Goal: Task Accomplishment & Management: Manage account settings

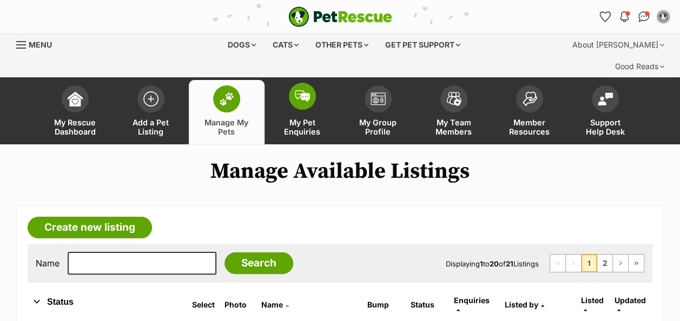
click at [308, 83] on span at bounding box center [302, 96] width 27 height 27
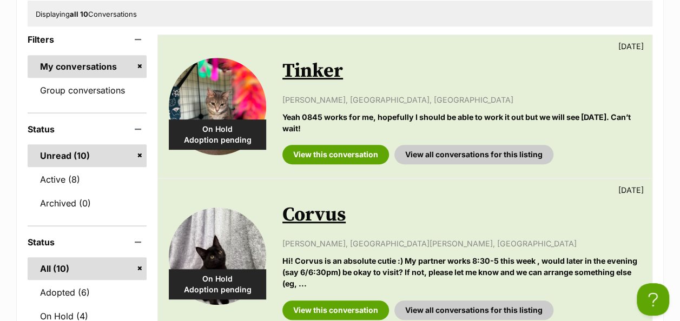
click at [316, 59] on link "Tinker" at bounding box center [312, 71] width 61 height 24
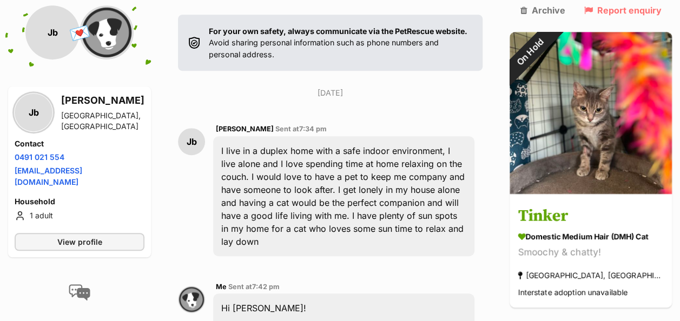
scroll to position [379, 0]
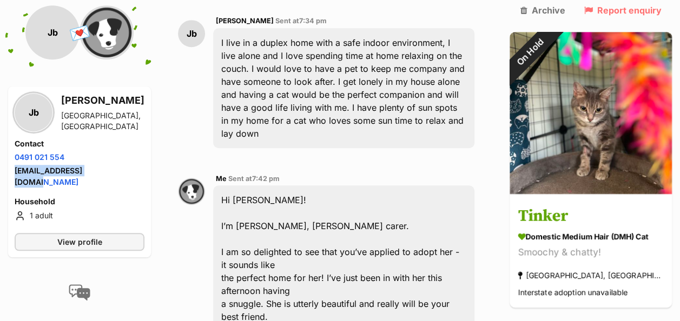
drag, startPoint x: 115, startPoint y: 172, endPoint x: 14, endPoint y: 165, distance: 100.8
click at [15, 165] on li "Email address jessijbeech@gmail.com" at bounding box center [80, 176] width 130 height 23
copy link "jessijbeech@gmail.com"
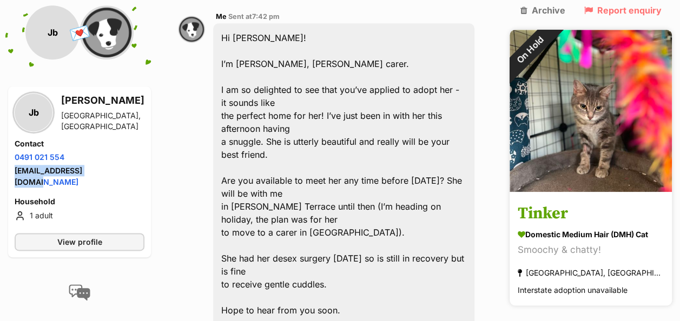
scroll to position [595, 0]
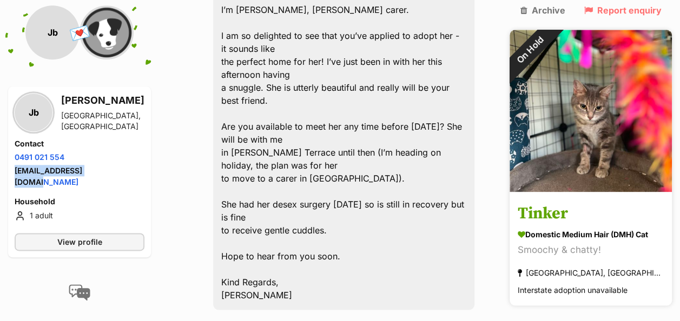
click at [577, 202] on h3 "Tinker" at bounding box center [590, 214] width 146 height 24
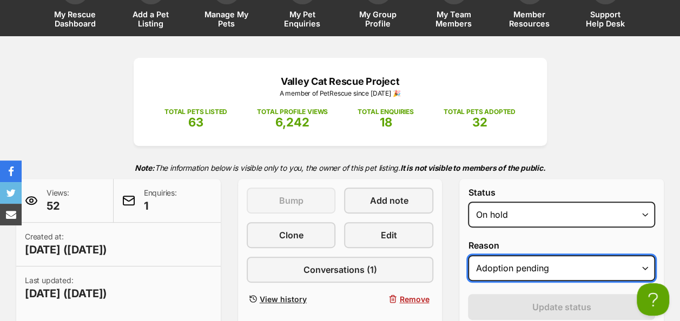
click at [554, 255] on select "Please select a reason Medical reasons Reviewing applications Adoption pending …" at bounding box center [561, 268] width 187 height 26
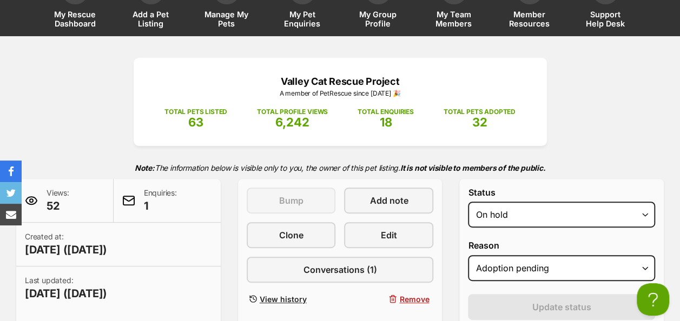
click at [481, 265] on form "Status Draft - not available as listing has enquires Available On hold Adopted …" at bounding box center [561, 300] width 187 height 225
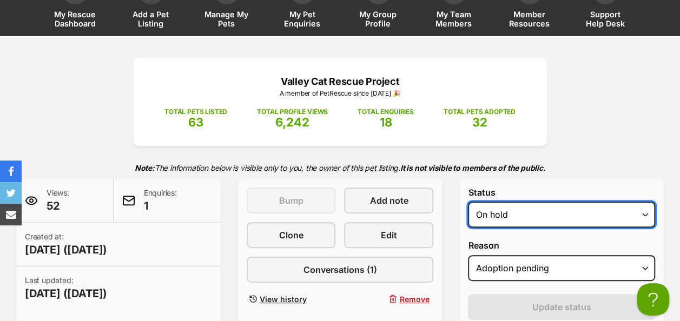
click at [542, 202] on select "Draft - not available as listing has enquires Available On hold Adopted" at bounding box center [561, 215] width 187 height 26
select select "rehomed"
click at [468, 202] on select "Draft - not available as listing has enquires Available On hold Adopted" at bounding box center [561, 215] width 187 height 26
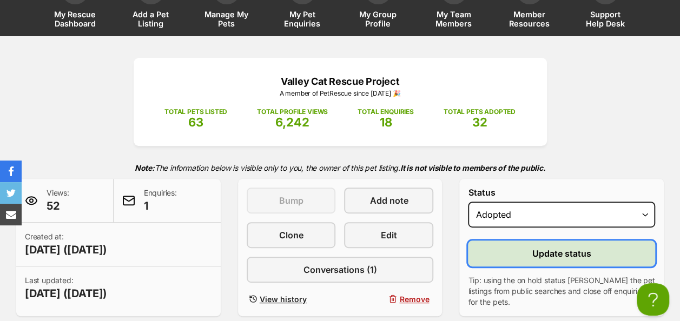
click at [541, 247] on span "Update status" at bounding box center [561, 253] width 59 height 13
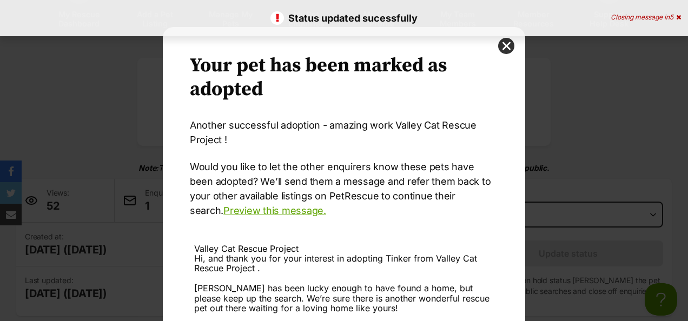
scroll to position [152, 0]
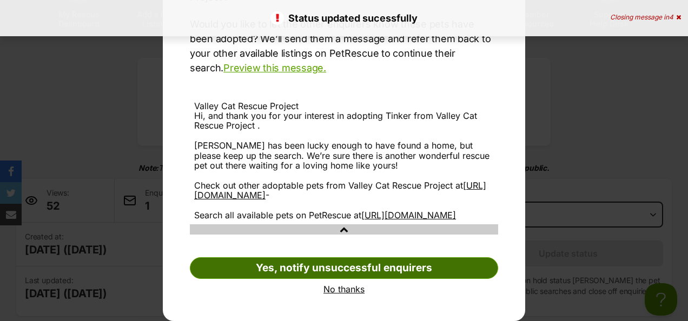
click at [338, 265] on link "Yes, notify unsuccessful enquirers" at bounding box center [344, 268] width 308 height 22
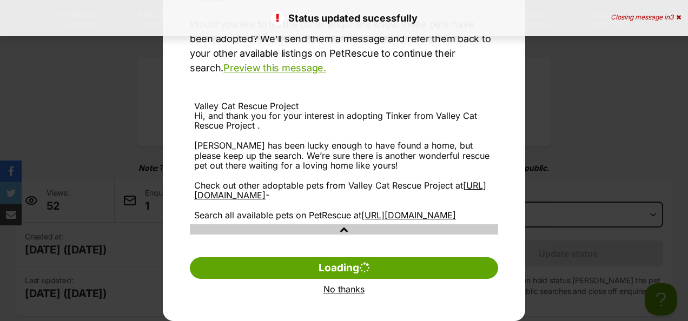
scroll to position [10, 0]
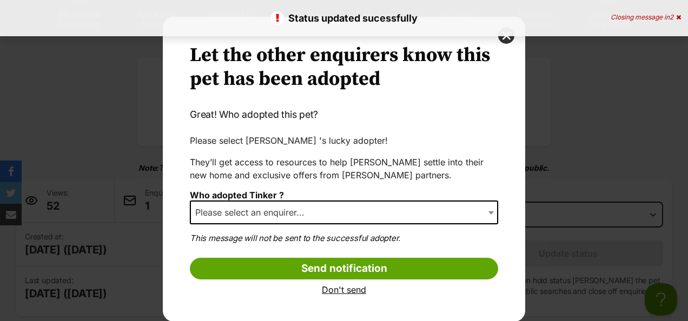
click at [316, 214] on span "Please select an enquirer..." at bounding box center [344, 213] width 308 height 24
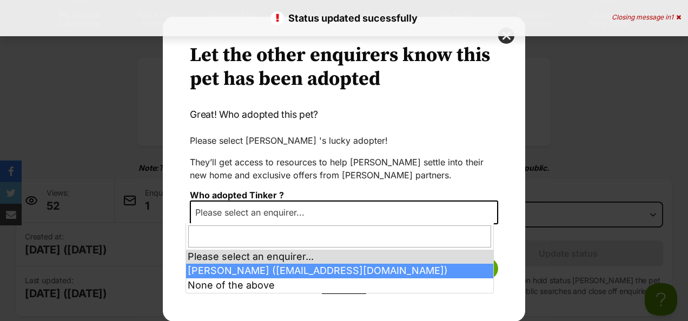
select select "2026269"
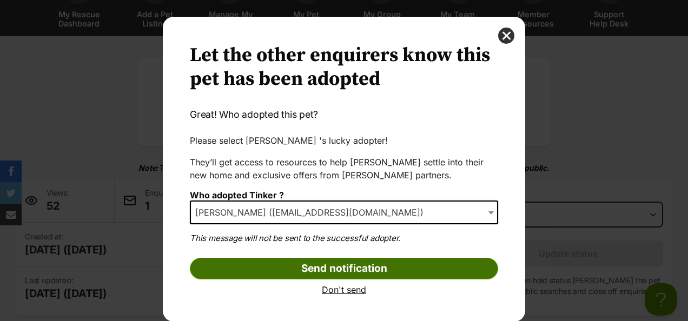
click at [361, 268] on input "Send notification" at bounding box center [344, 269] width 308 height 22
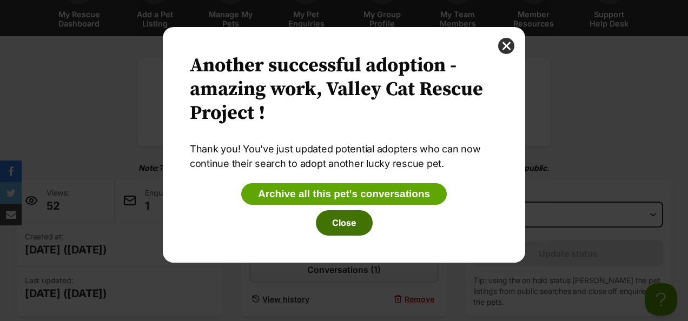
click at [353, 222] on button "Close" at bounding box center [344, 222] width 57 height 25
